Goal: Communication & Community: Participate in discussion

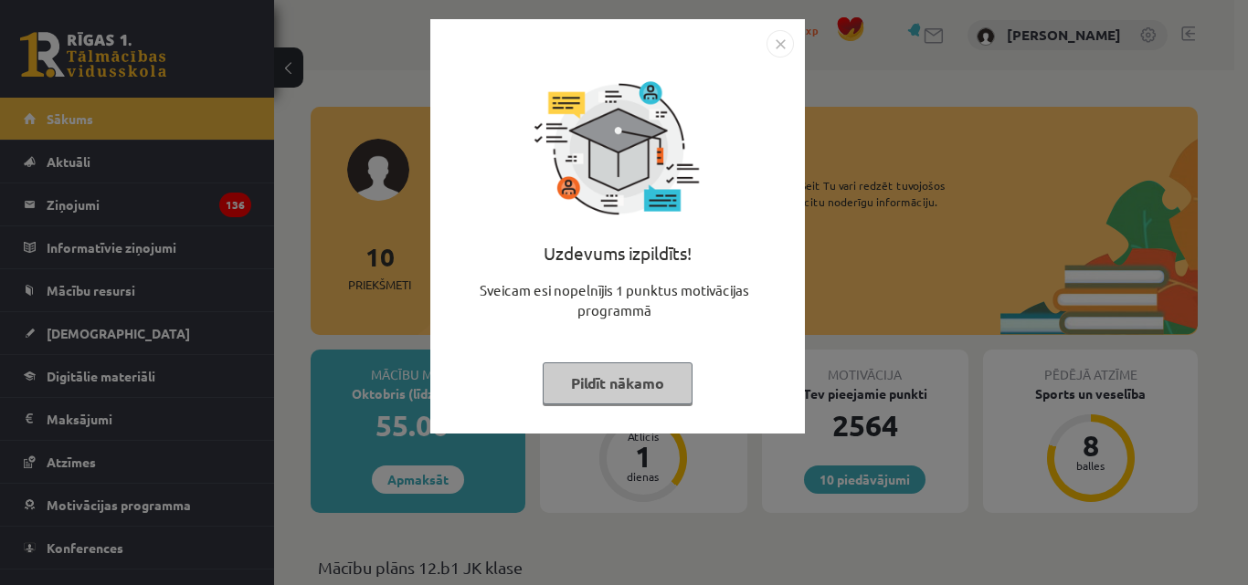
click at [620, 378] on button "Pildīt nākamo" at bounding box center [618, 384] width 150 height 42
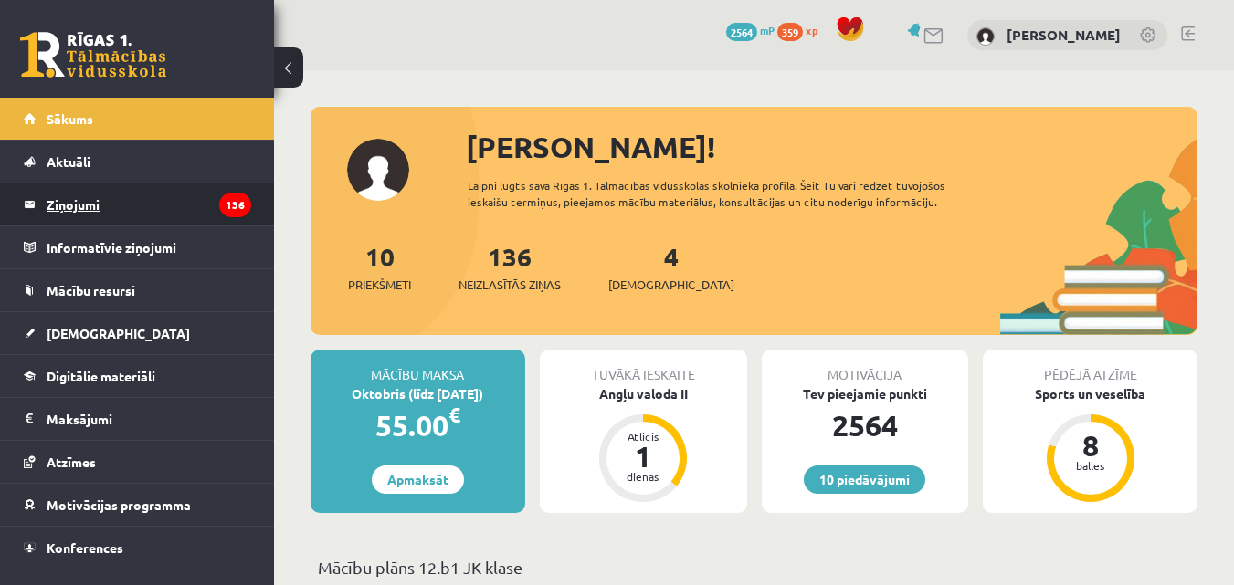
click at [87, 206] on legend "Ziņojumi 136" at bounding box center [149, 205] width 205 height 42
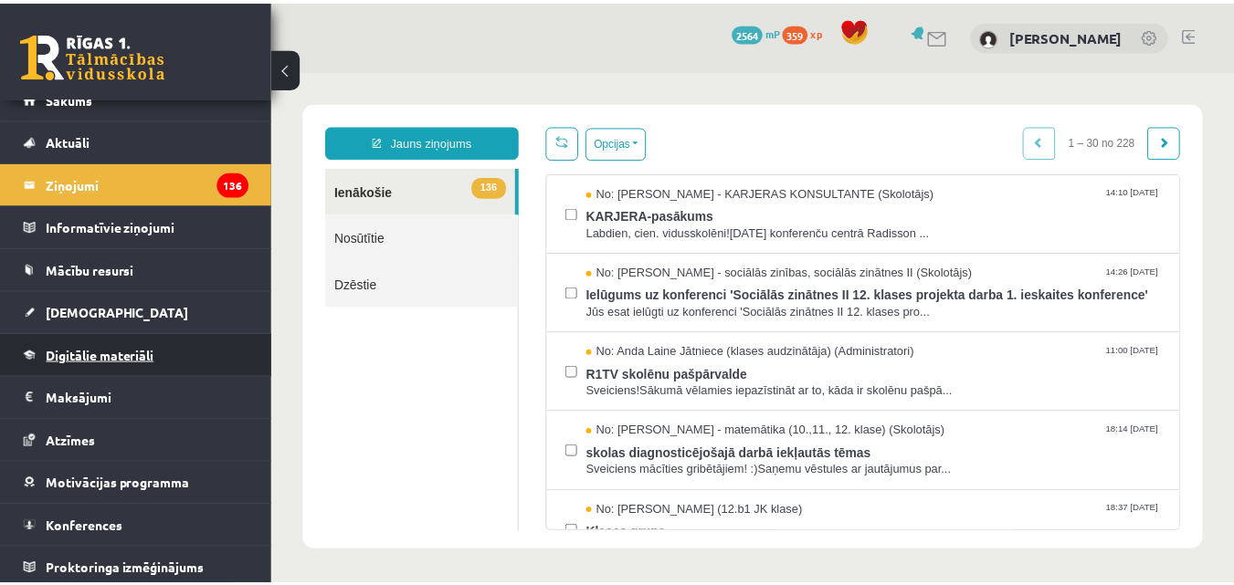
scroll to position [26, 0]
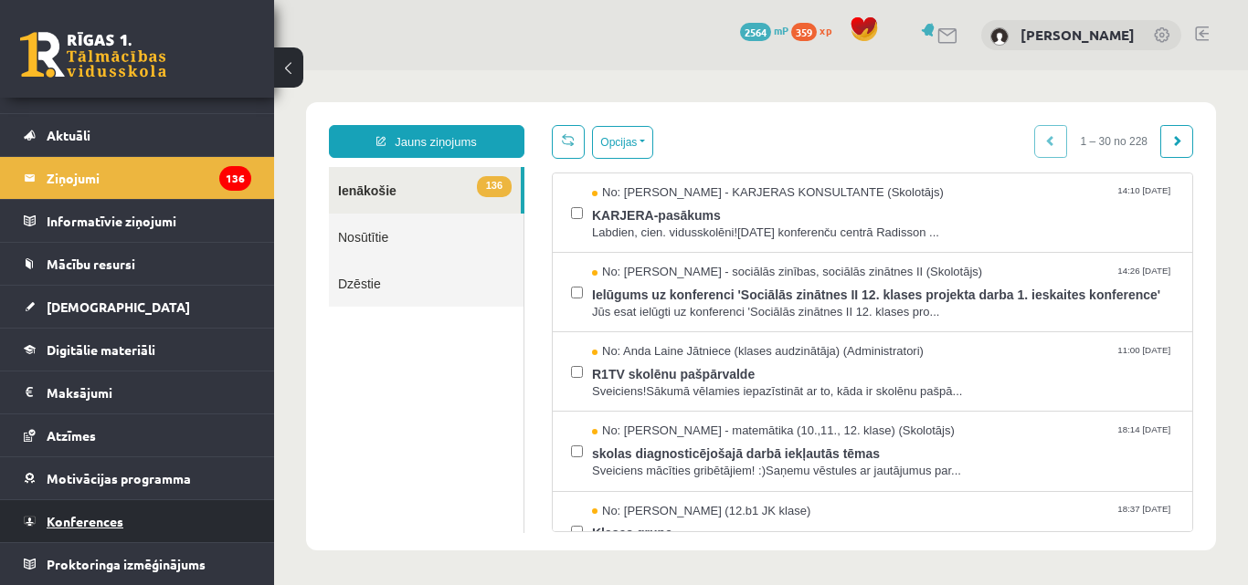
click at [84, 516] on span "Konferences" at bounding box center [85, 521] width 77 height 16
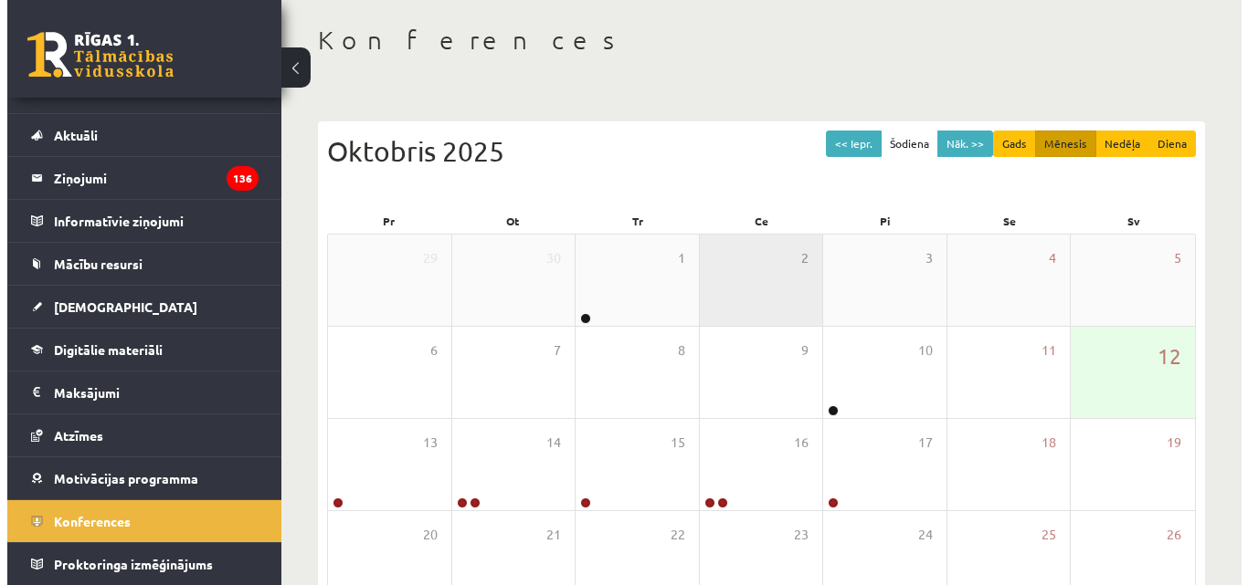
scroll to position [183, 0]
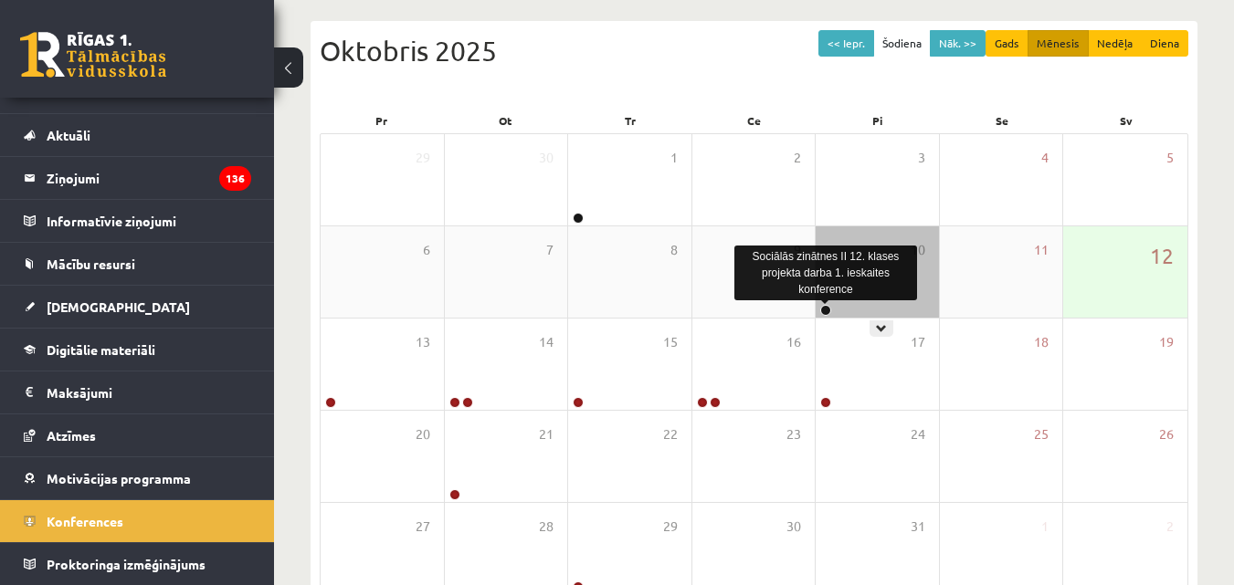
click at [821, 310] on link at bounding box center [825, 310] width 11 height 11
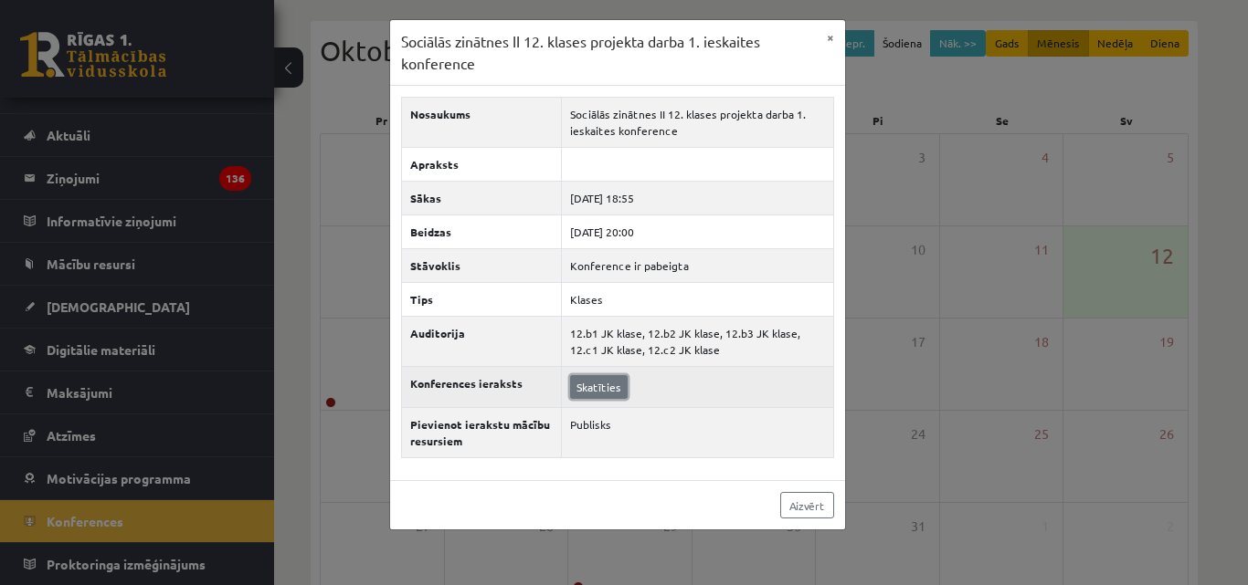
click at [596, 386] on link "Skatīties" at bounding box center [599, 387] width 58 height 24
